Goal: Task Accomplishment & Management: Manage account settings

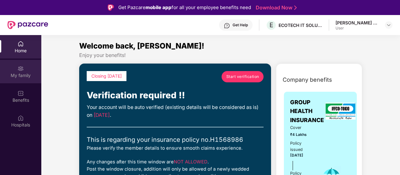
click at [26, 72] on div "My family" at bounding box center [20, 75] width 41 height 6
